Goal: Task Accomplishment & Management: Manage account settings

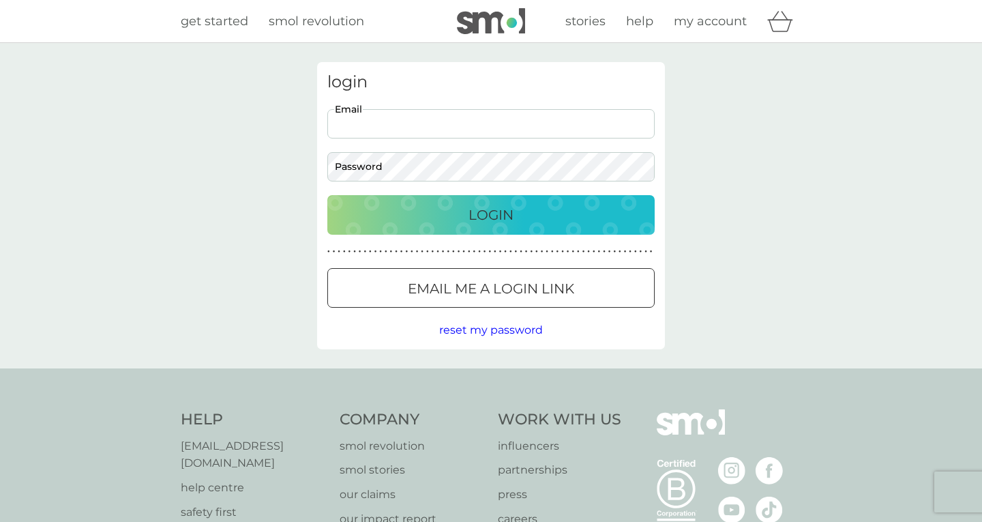
type input "[EMAIL_ADDRESS][DOMAIN_NAME]"
click at [492, 211] on p "Login" at bounding box center [490, 215] width 45 height 22
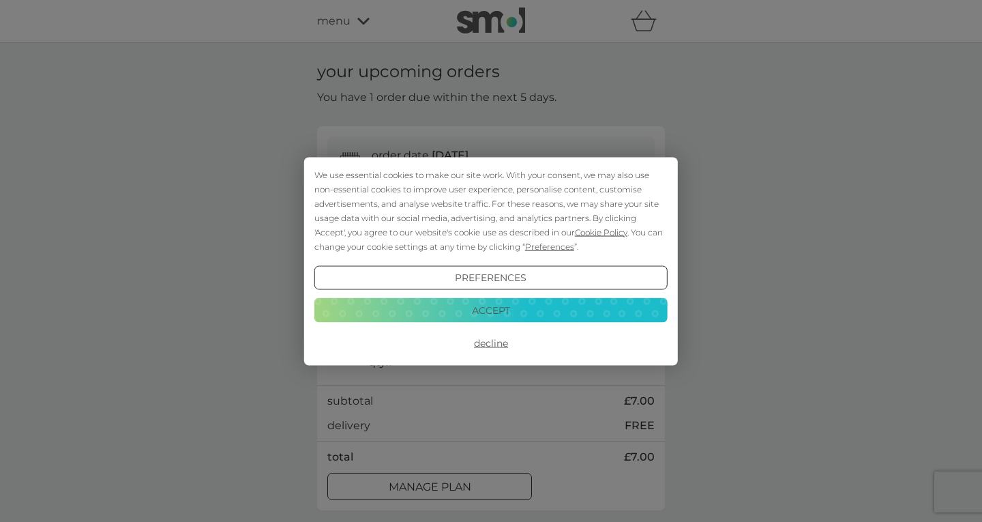
click at [492, 340] on button "Decline" at bounding box center [490, 343] width 353 height 25
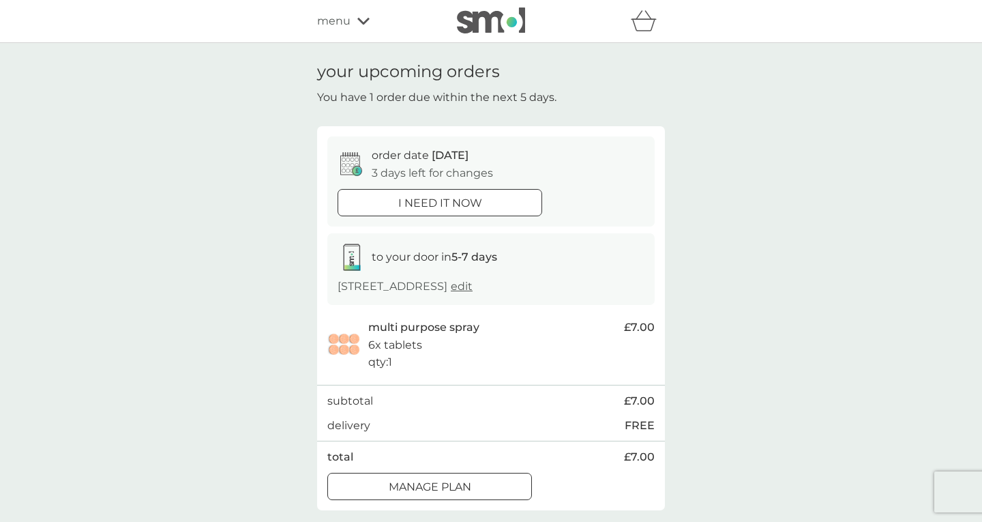
click at [424, 479] on div at bounding box center [429, 486] width 49 height 14
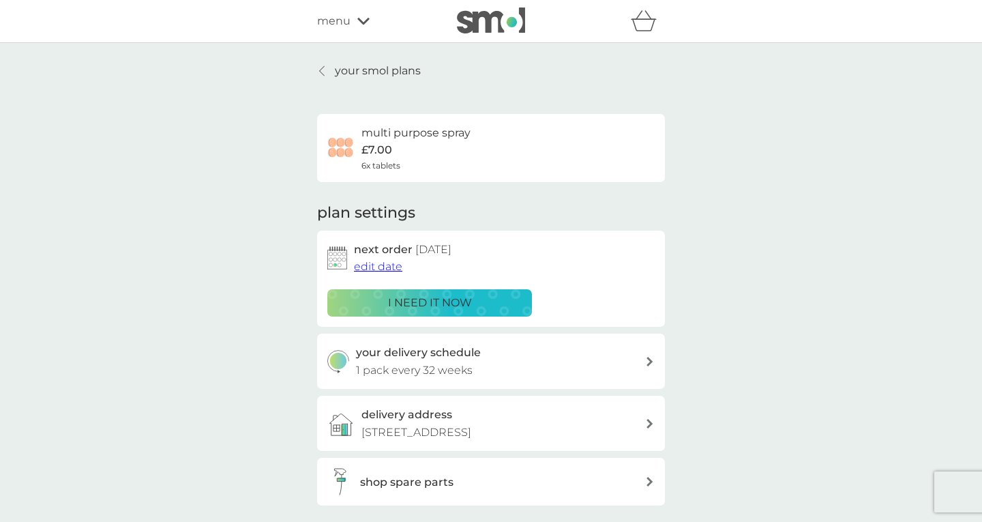
click at [383, 266] on span "edit date" at bounding box center [378, 266] width 48 height 13
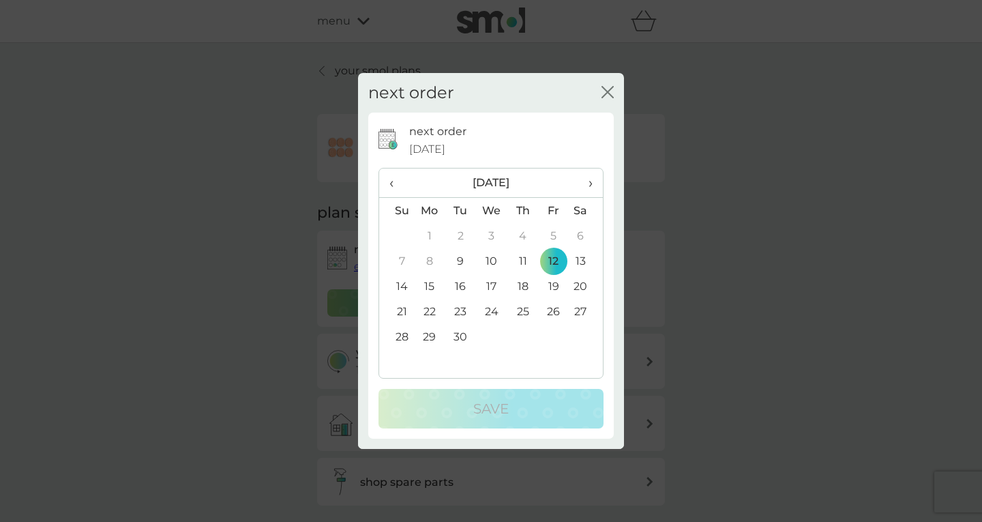
click at [590, 183] on span "›" at bounding box center [586, 182] width 14 height 29
click at [401, 335] on td "26" at bounding box center [396, 336] width 35 height 25
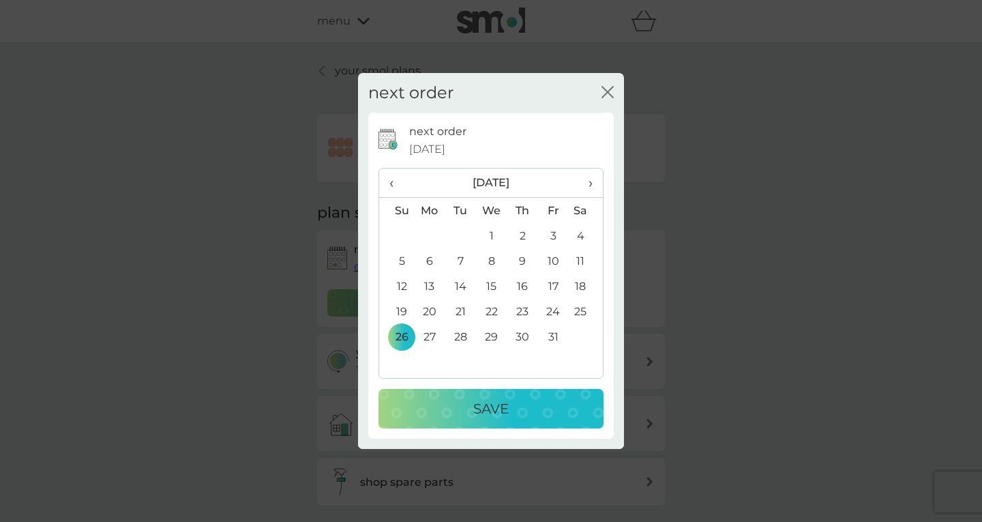
click at [492, 402] on p "Save" at bounding box center [490, 408] width 35 height 22
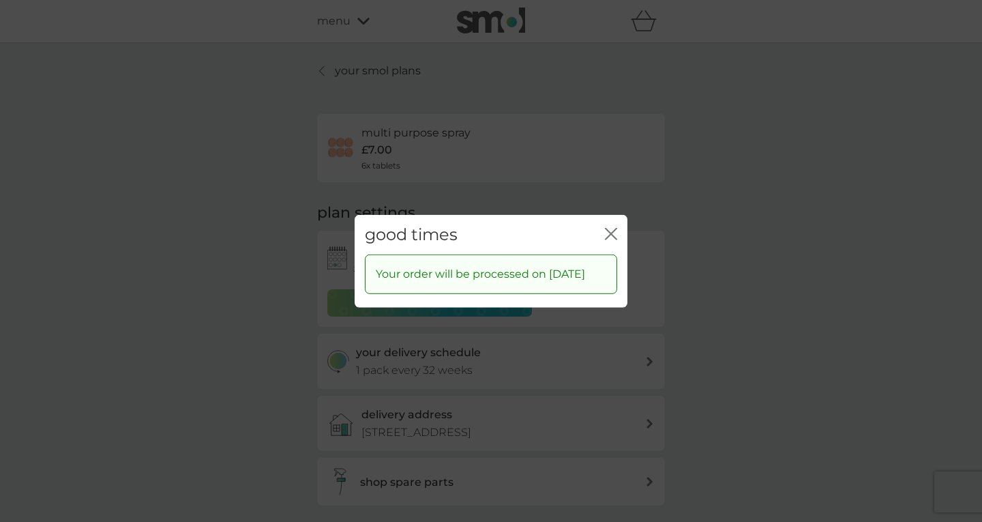
click at [610, 228] on icon "close" at bounding box center [611, 233] width 12 height 12
